Goal: Navigation & Orientation: Find specific page/section

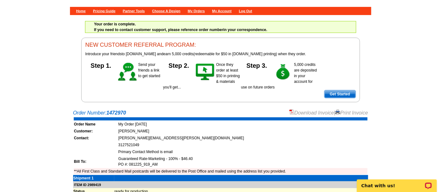
click at [400, 43] on div "Home Pricing Guide Partner Tools Choose A Design My Orders My Account Log Out Y…" at bounding box center [220, 38] width 441 height 128
